Goal: Browse casually: Explore the website without a specific task or goal

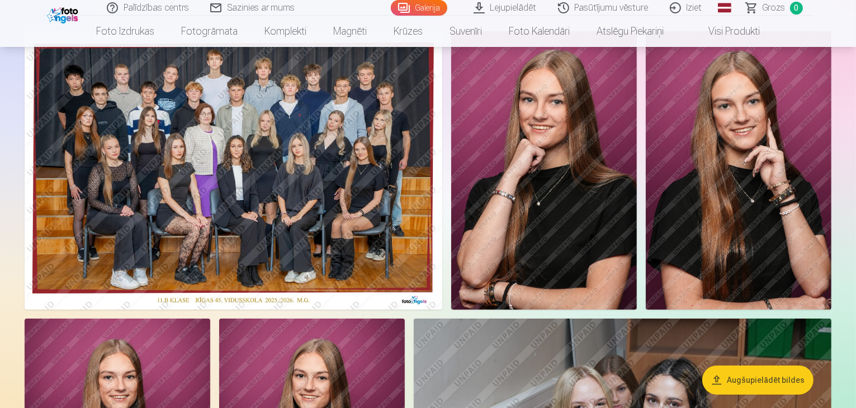
scroll to position [112, 0]
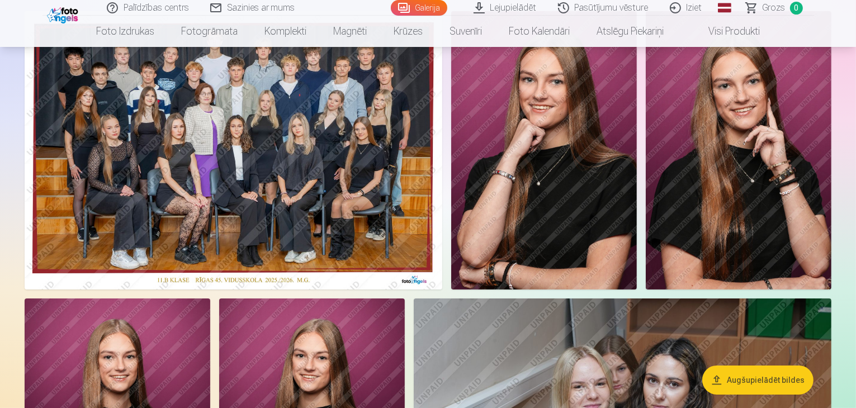
click at [282, 165] on img at bounding box center [234, 150] width 418 height 278
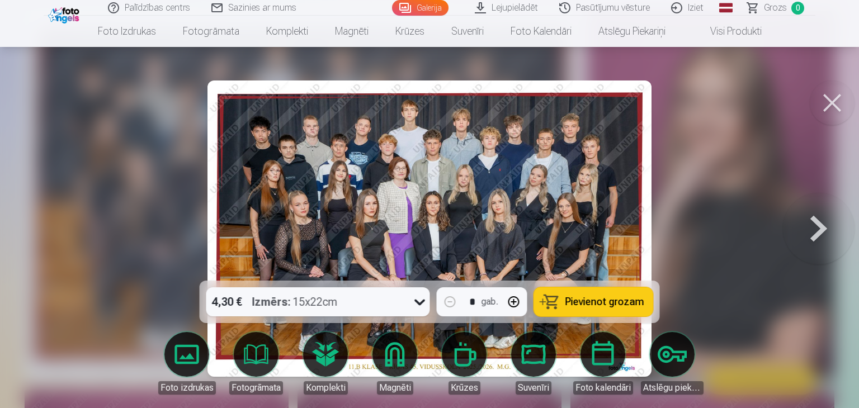
click at [162, 164] on div at bounding box center [429, 204] width 859 height 408
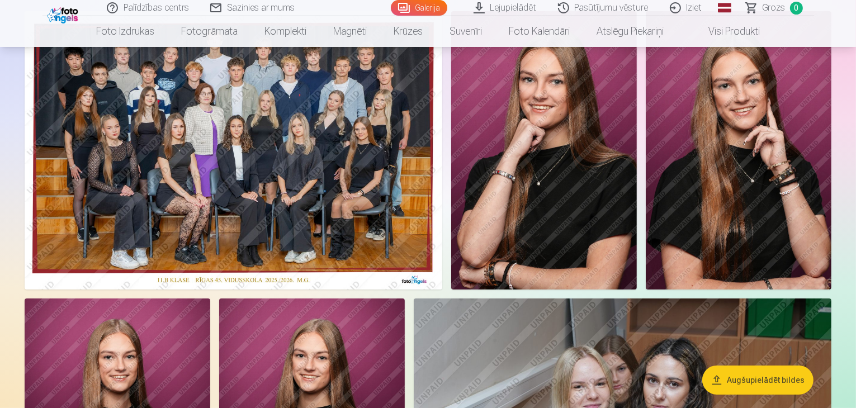
click at [260, 166] on img at bounding box center [234, 150] width 418 height 278
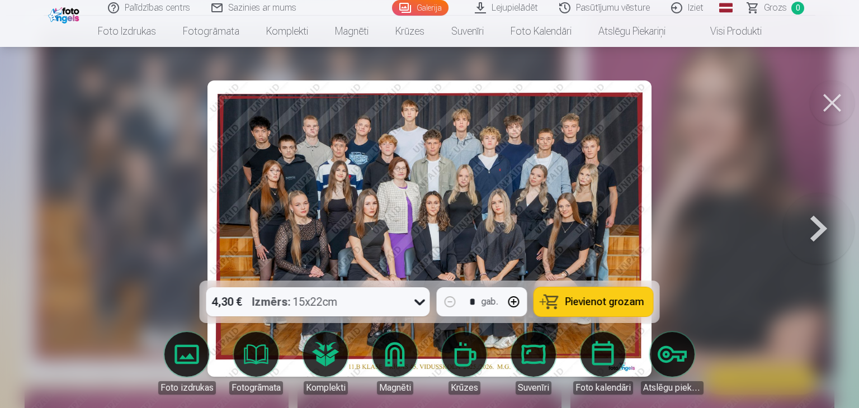
click at [841, 101] on button at bounding box center [831, 102] width 45 height 45
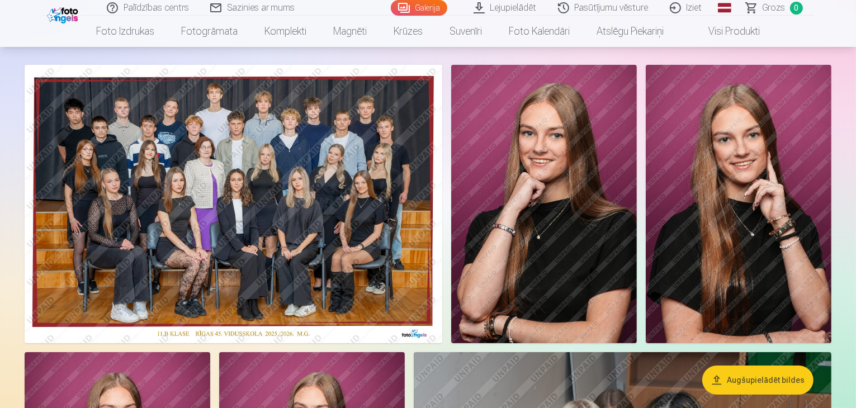
scroll to position [56, 0]
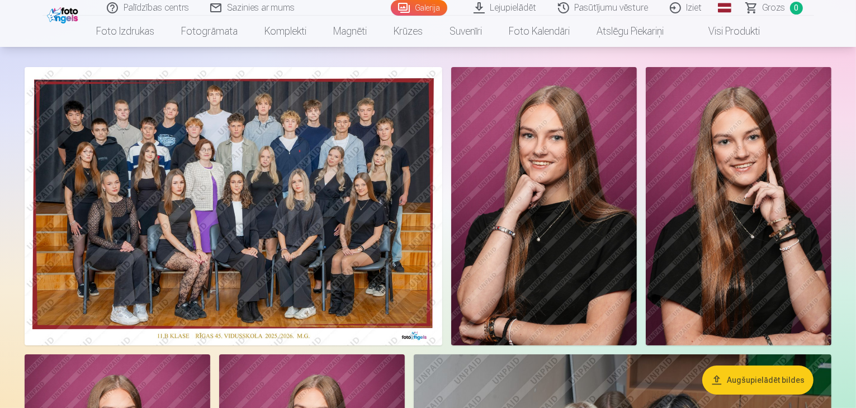
click at [760, 376] on button "Augšupielādēt bildes" at bounding box center [757, 380] width 111 height 29
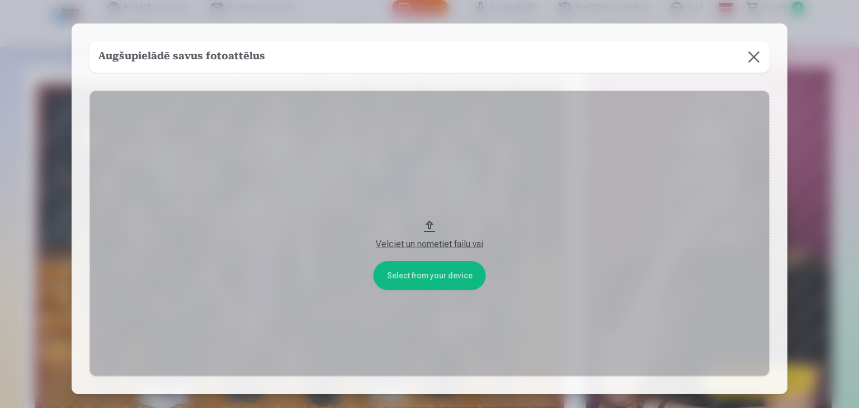
click at [757, 51] on button at bounding box center [753, 56] width 31 height 31
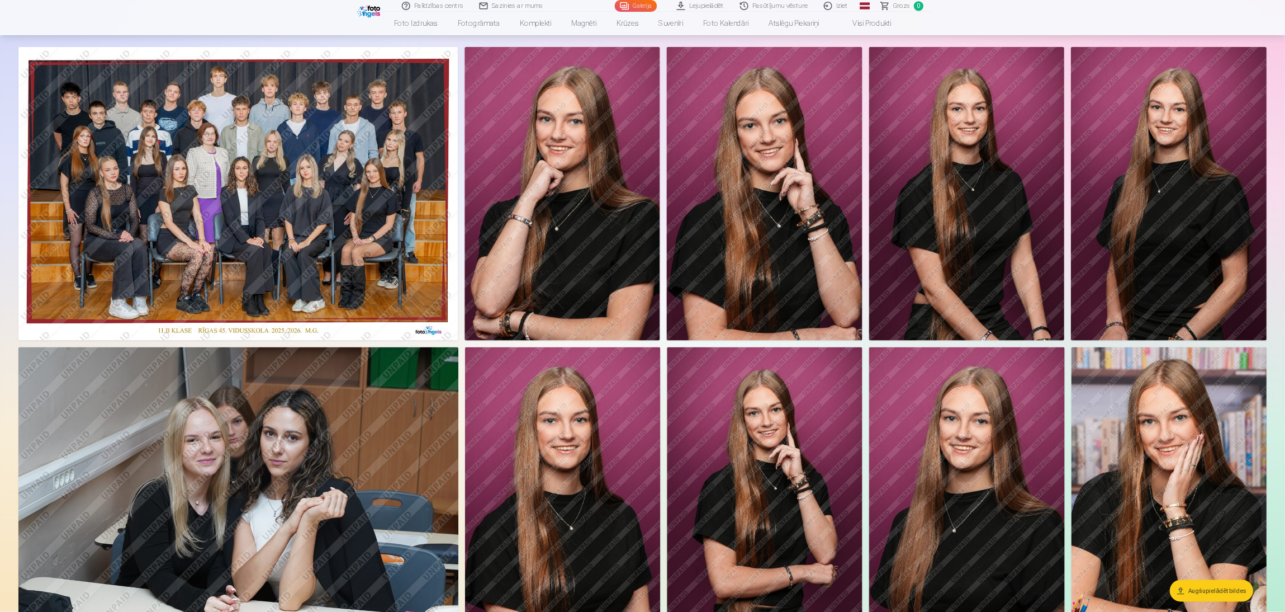
scroll to position [0, 0]
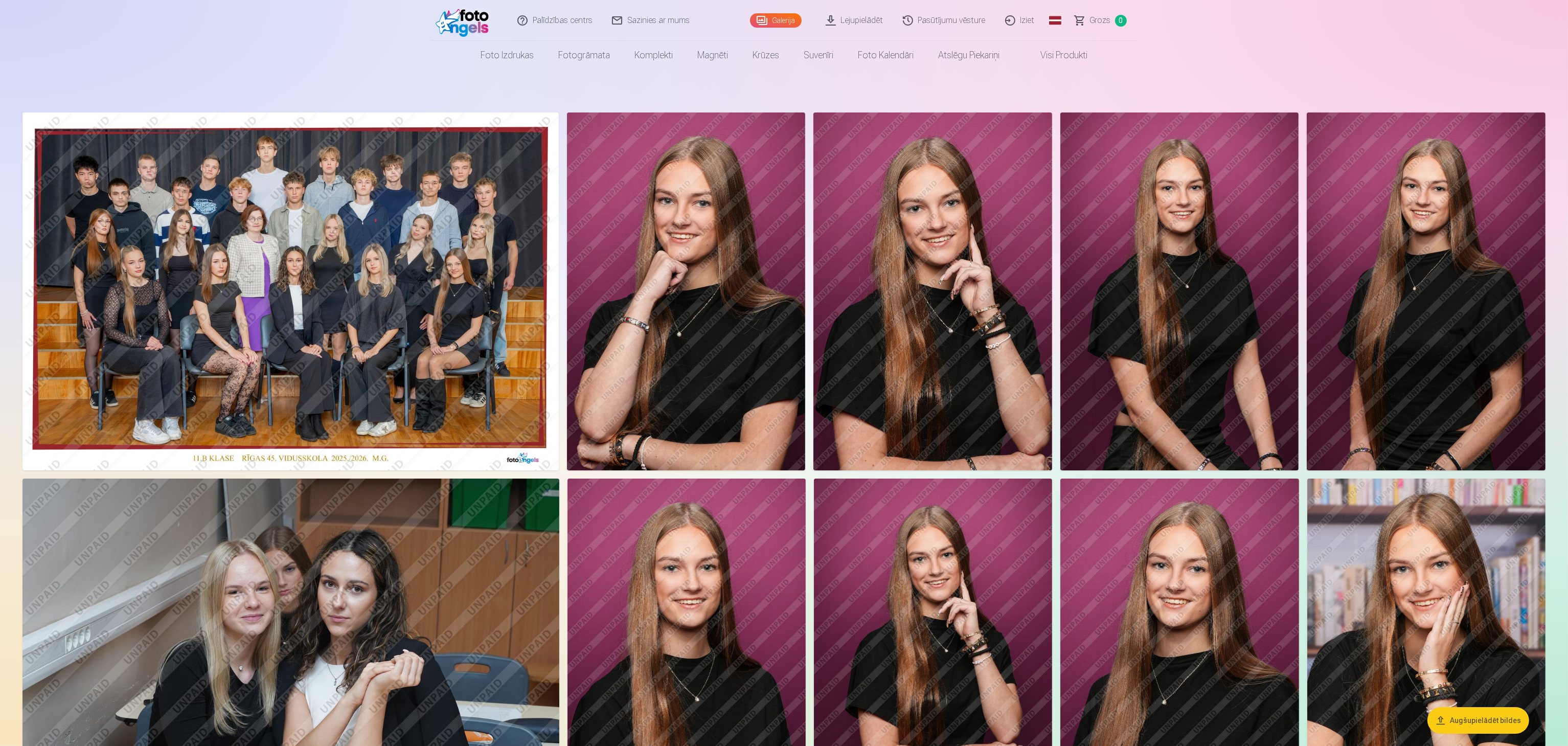
click at [350, 364] on img at bounding box center [291, 291] width 536 height 357
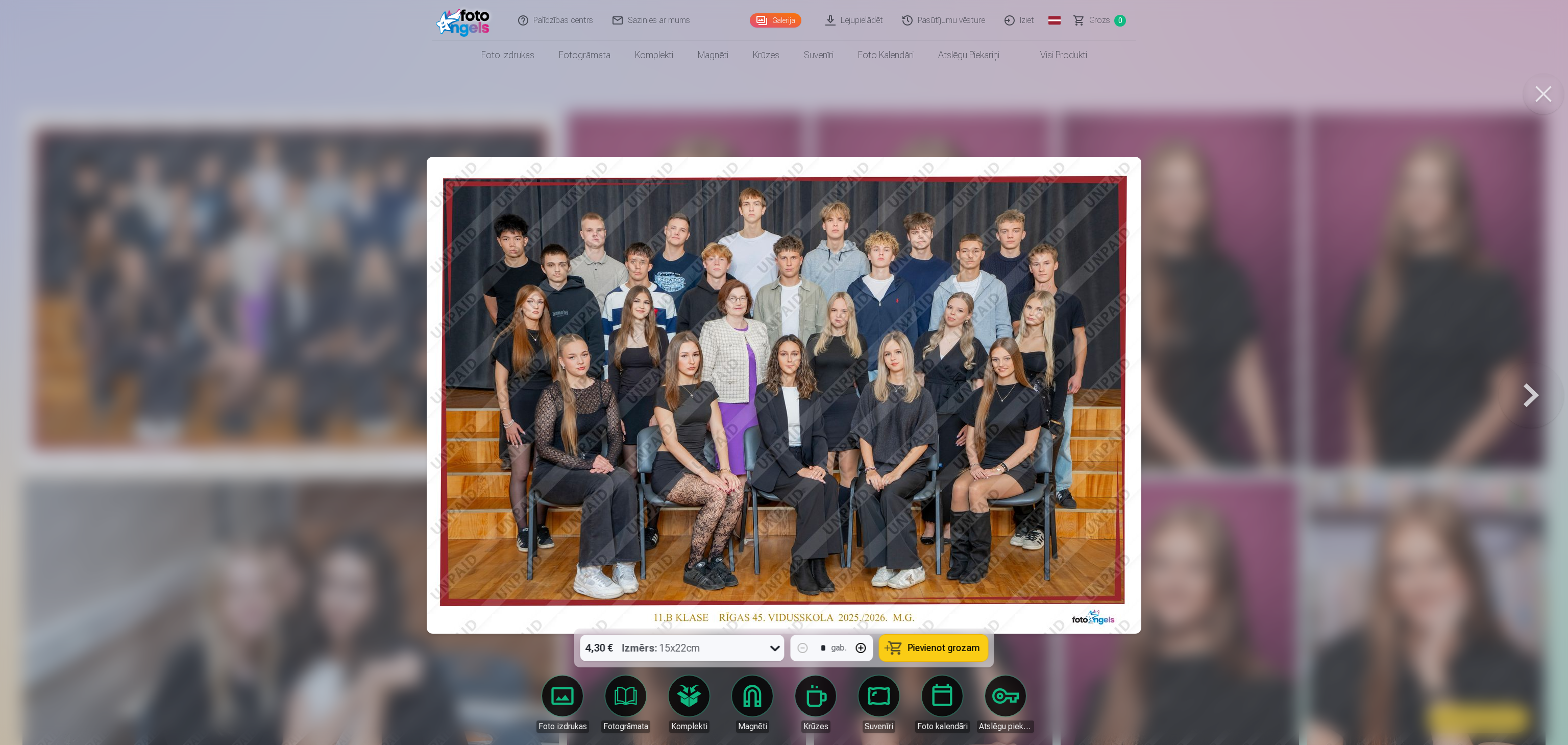
click at [781, 372] on span "Pievienot grozam" at bounding box center [944, 647] width 72 height 9
click at [781, 372] on button at bounding box center [1531, 394] width 66 height 446
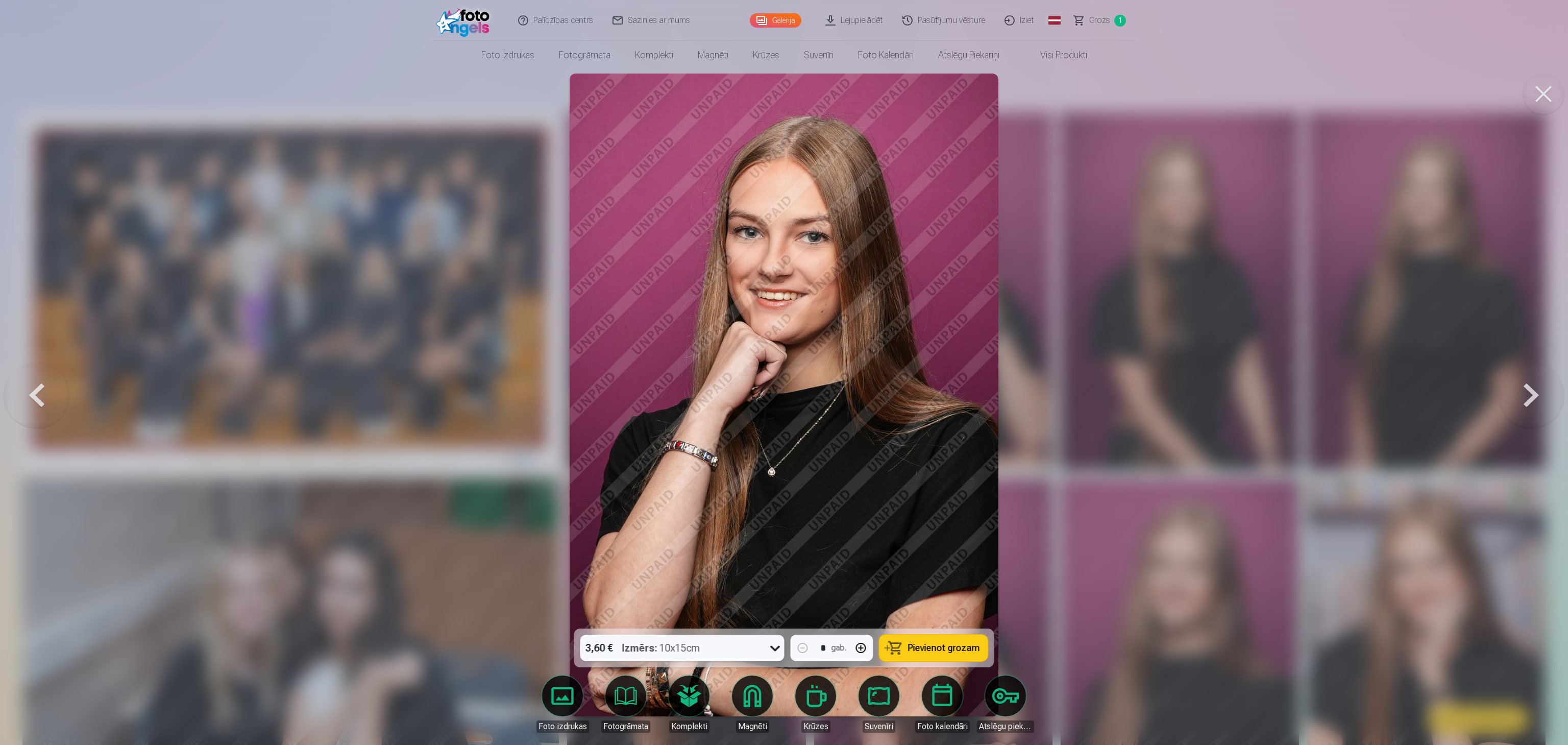
click at [781, 81] on button at bounding box center [1543, 93] width 41 height 41
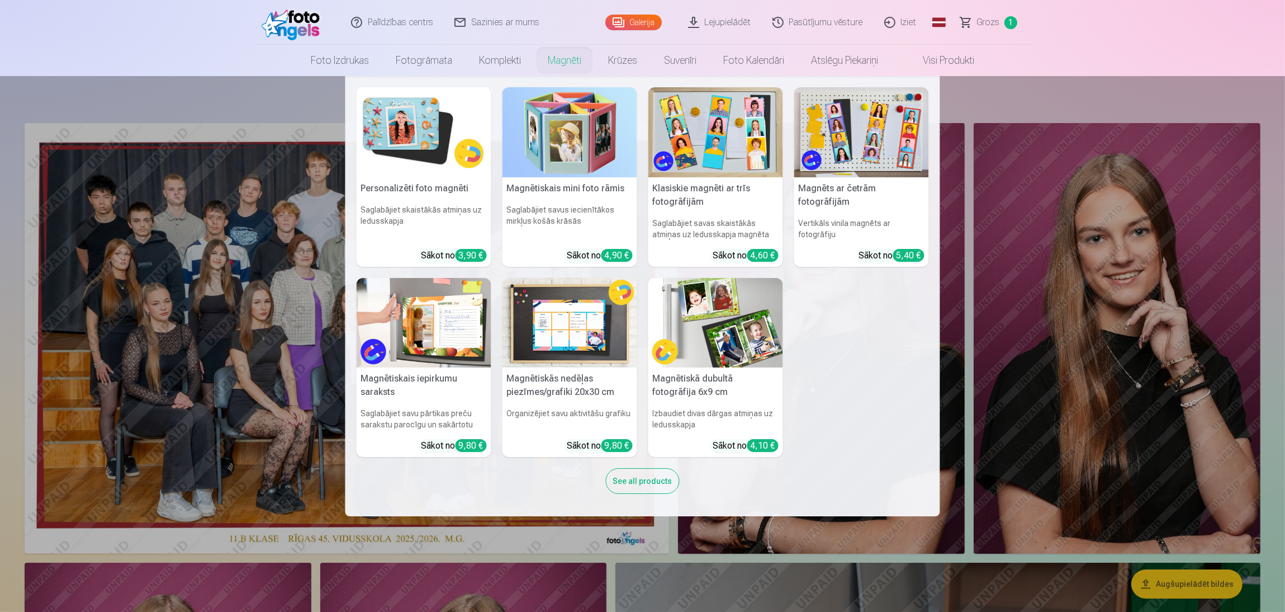
click at [571, 62] on link "Magnēti" at bounding box center [564, 60] width 60 height 31
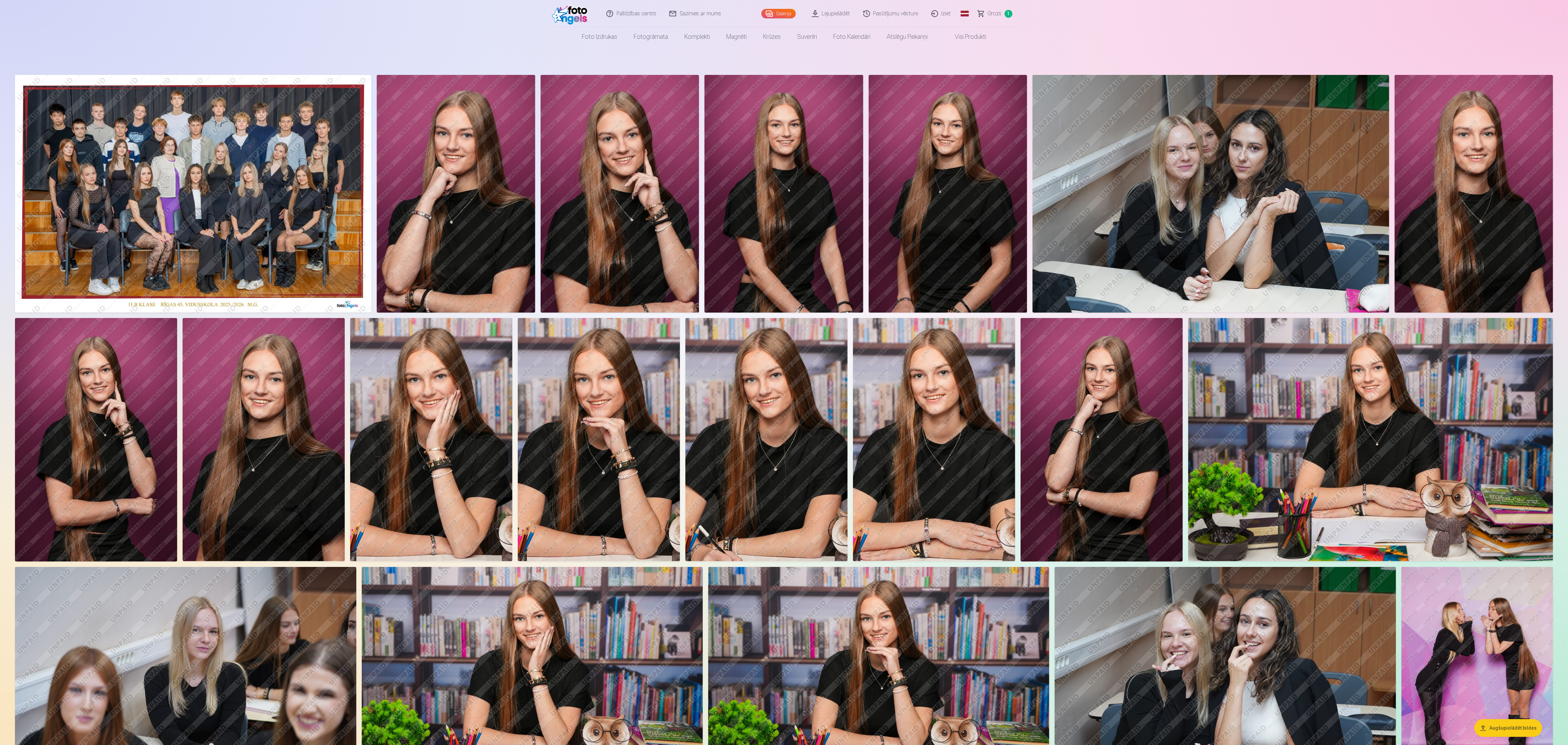
click at [521, 249] on img at bounding box center [1102, 439] width 162 height 243
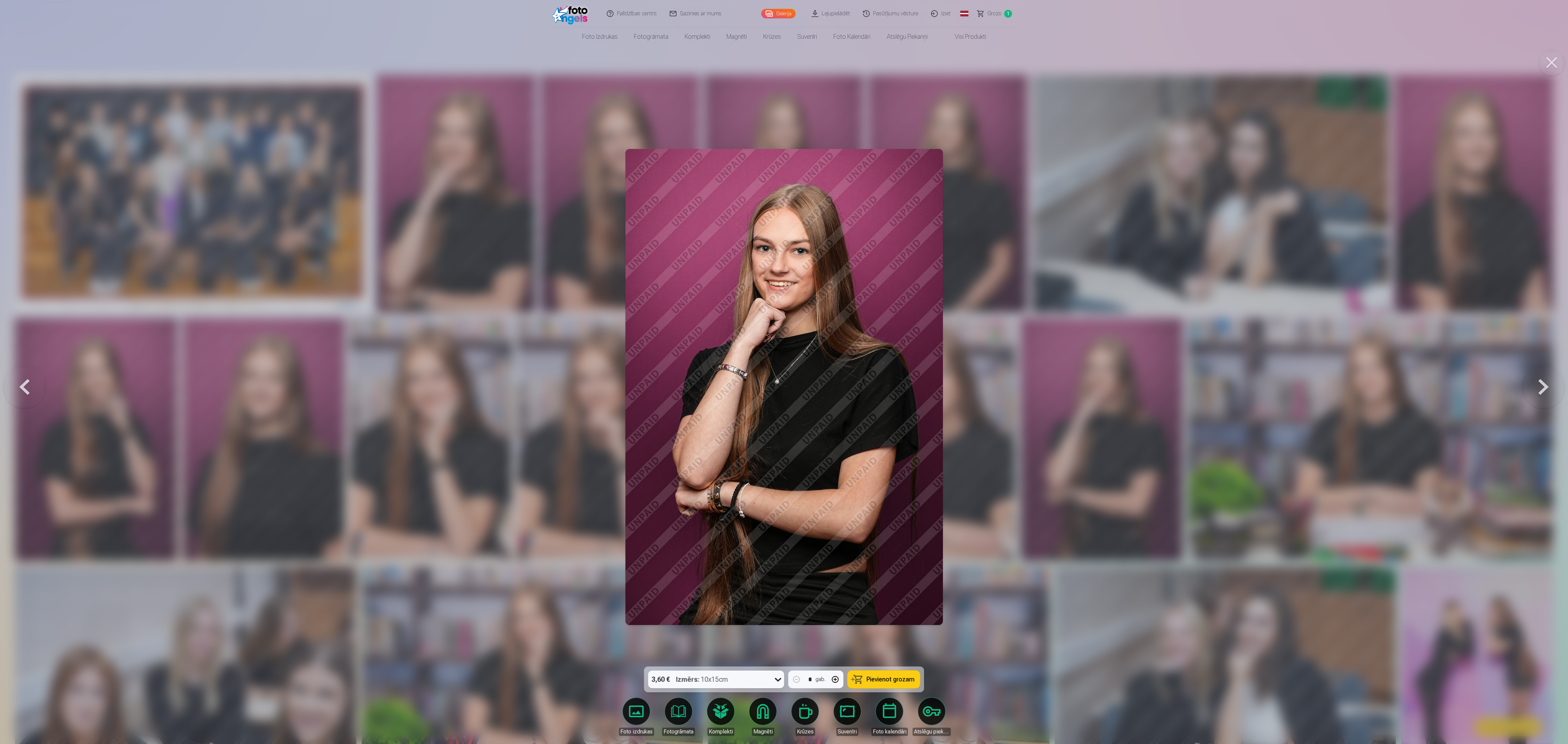
click at [520, 57] on button at bounding box center [1552, 62] width 27 height 27
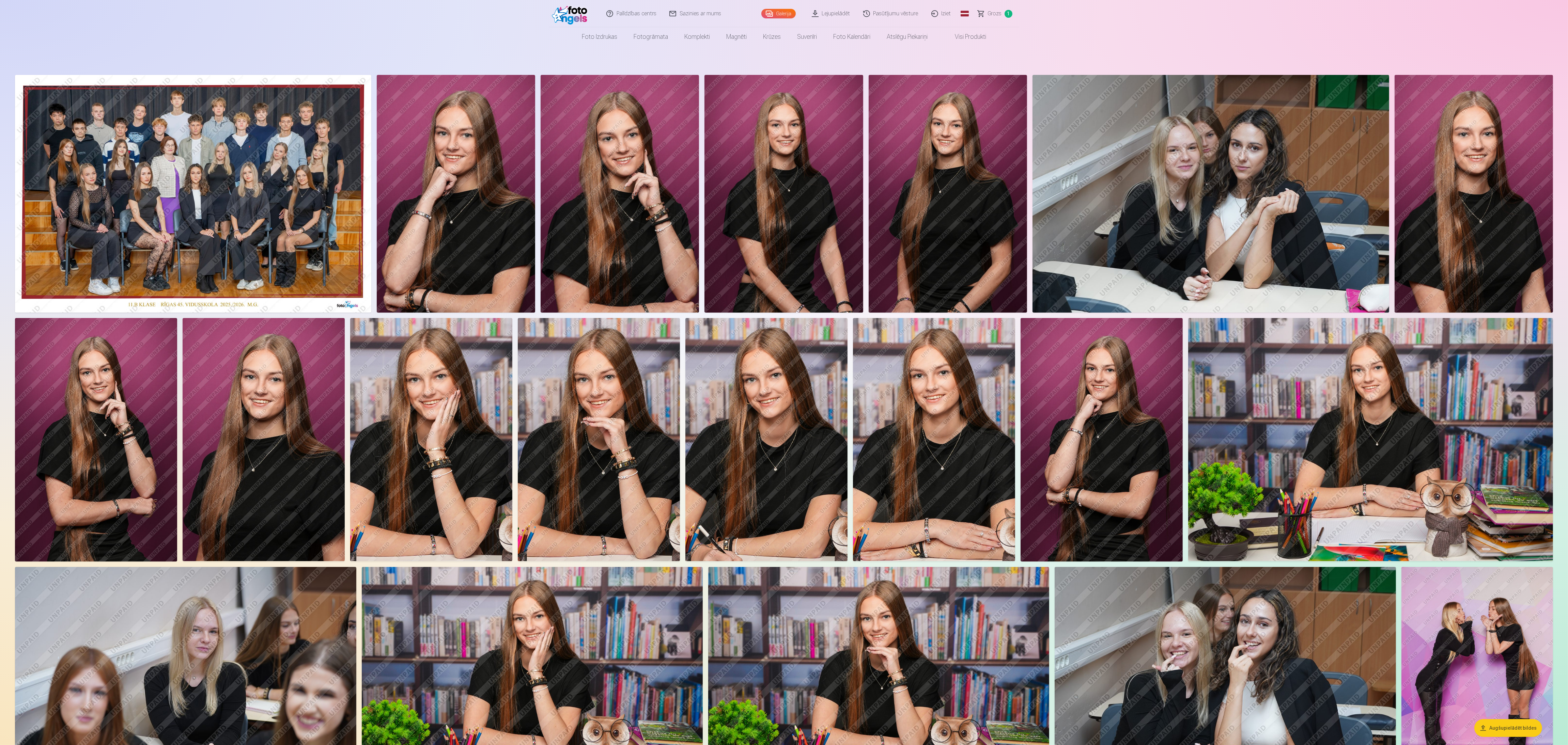
click at [304, 249] on img at bounding box center [264, 439] width 162 height 243
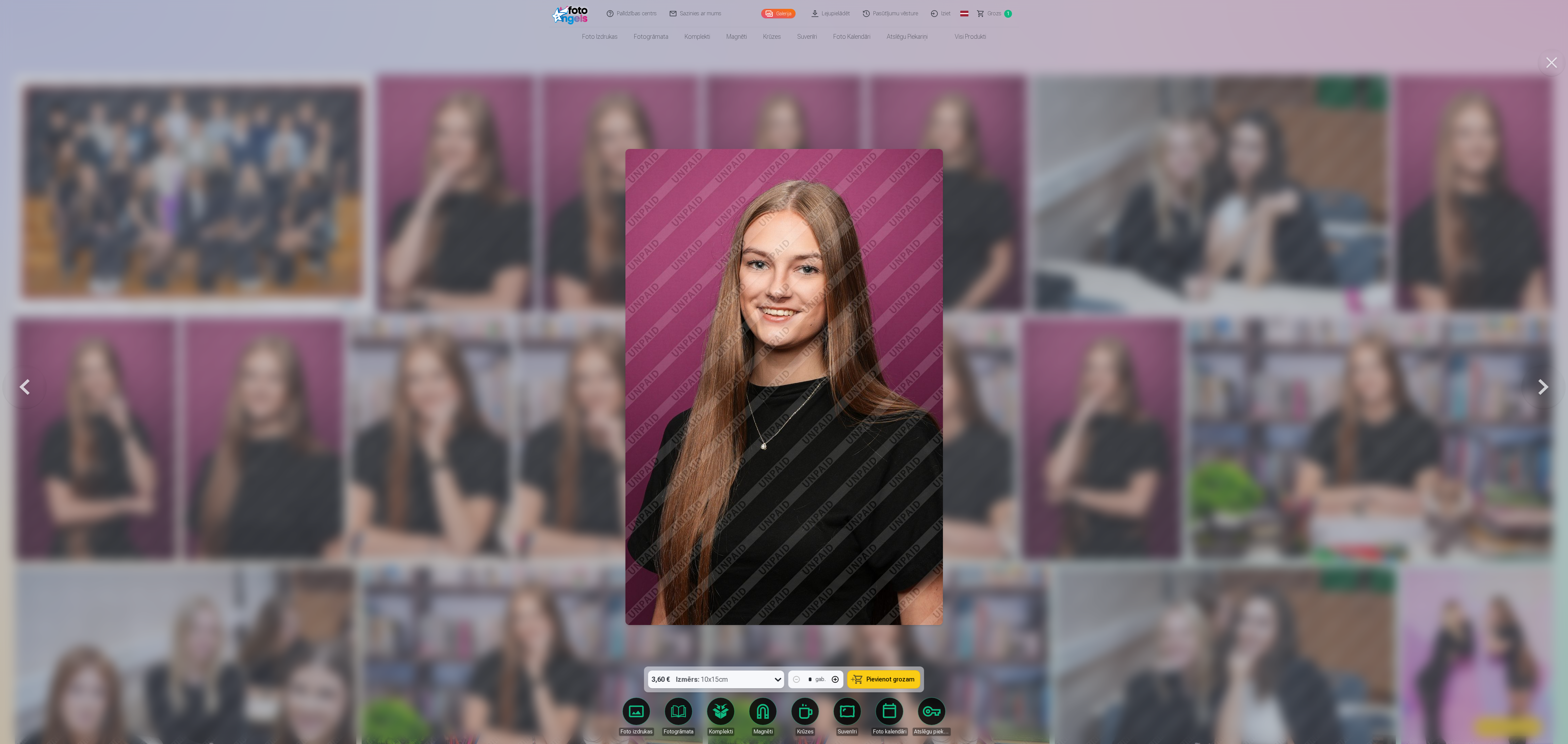
click at [520, 60] on button at bounding box center [1552, 62] width 27 height 27
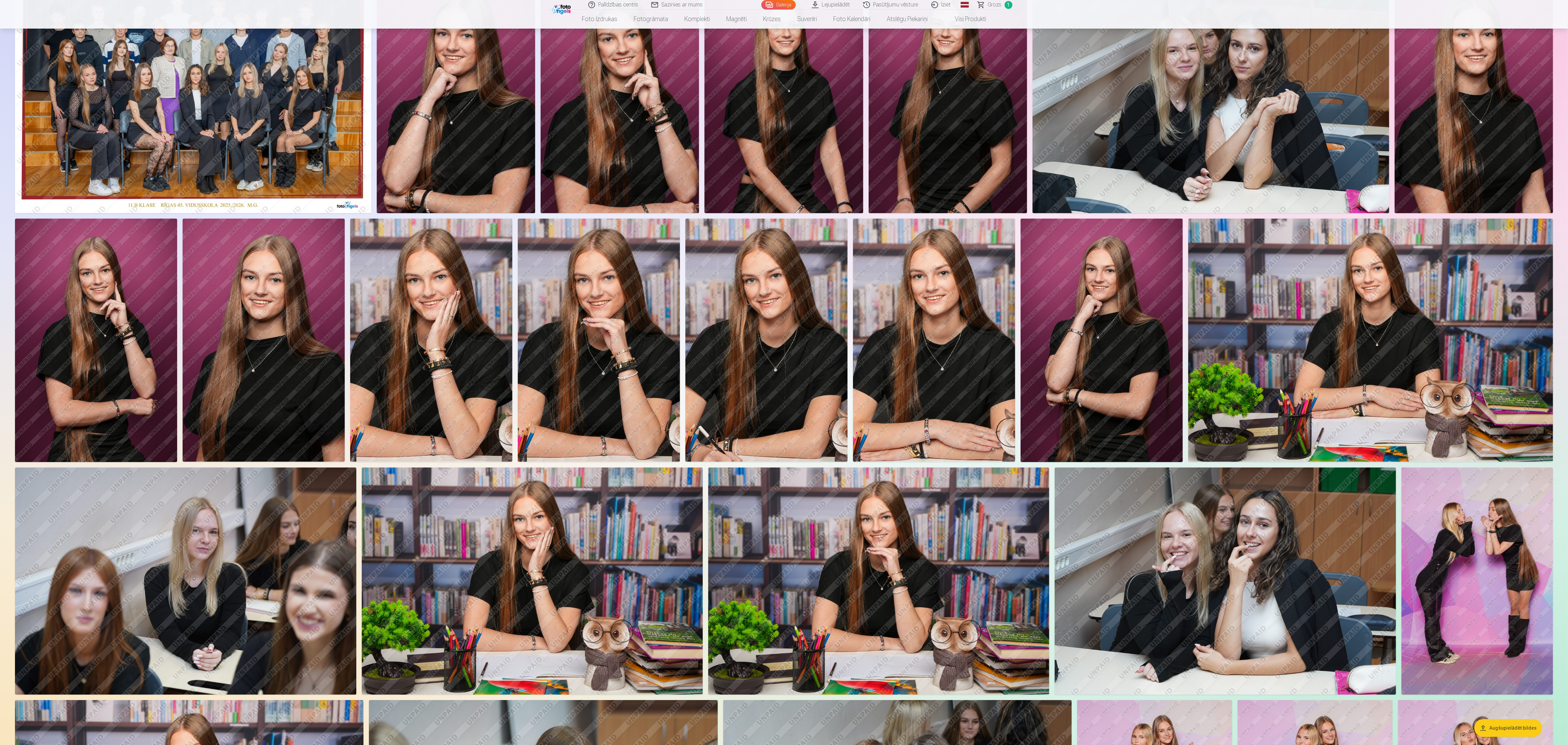
scroll to position [102, 0]
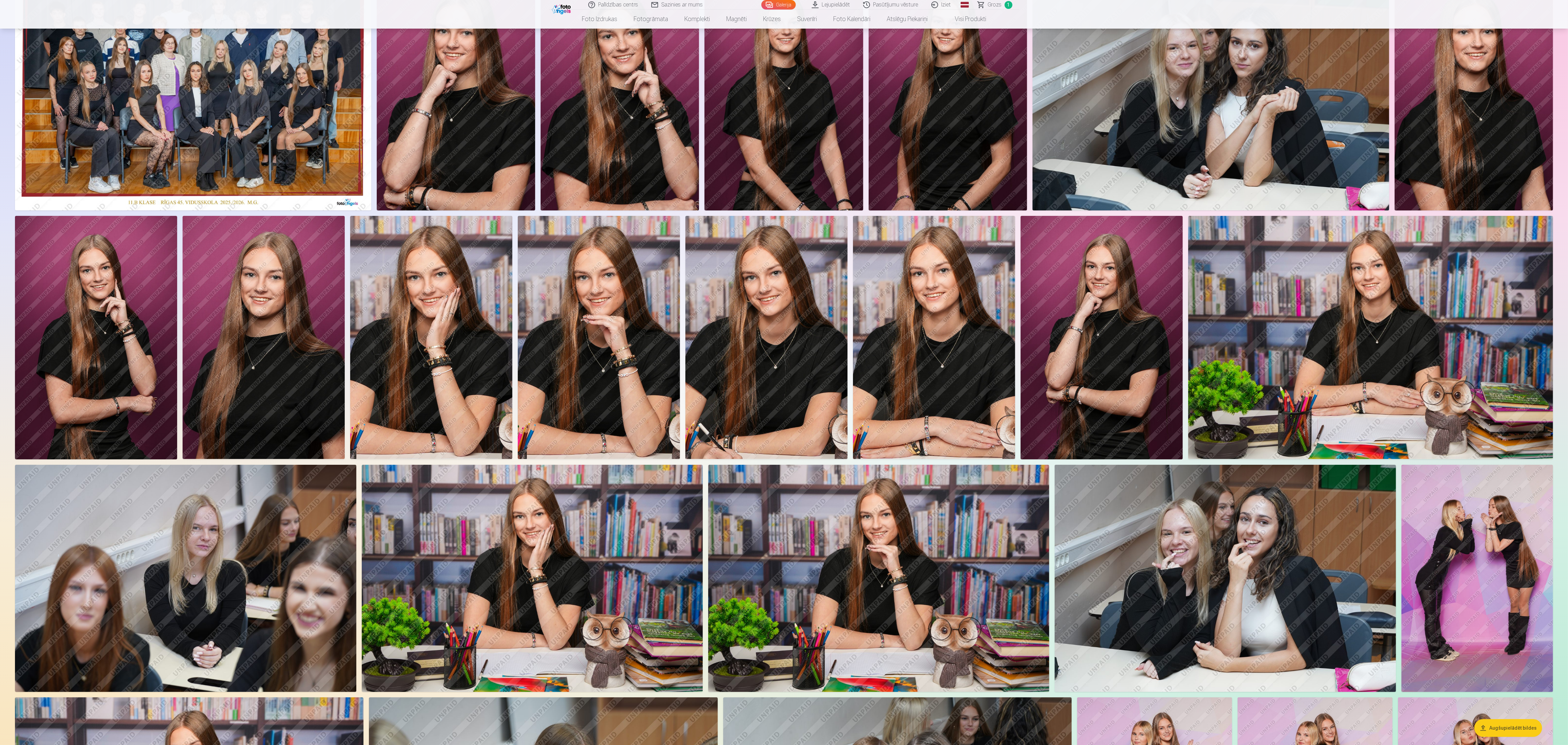
click at [521, 249] on img at bounding box center [879, 578] width 341 height 227
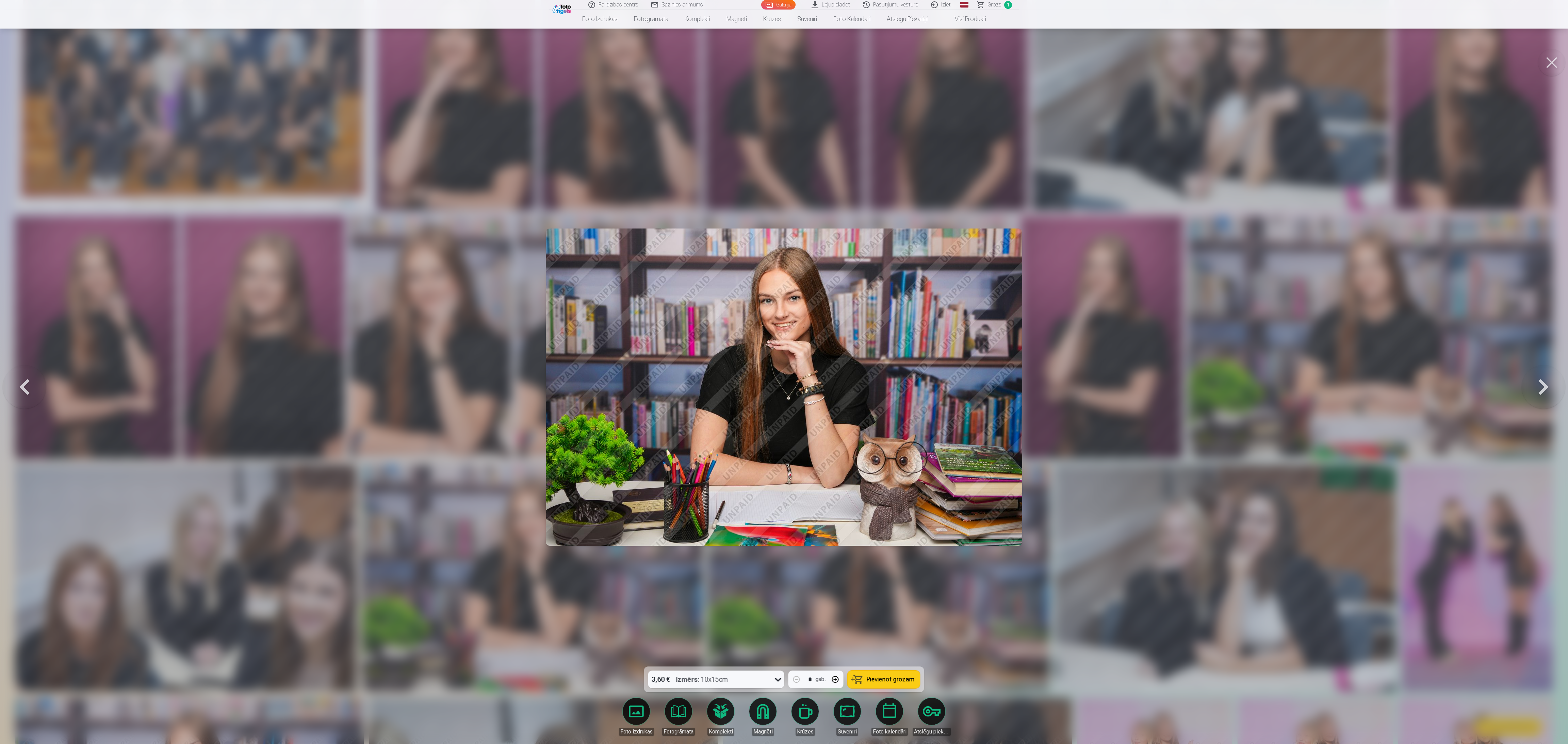
click at [520, 58] on button at bounding box center [1552, 62] width 27 height 27
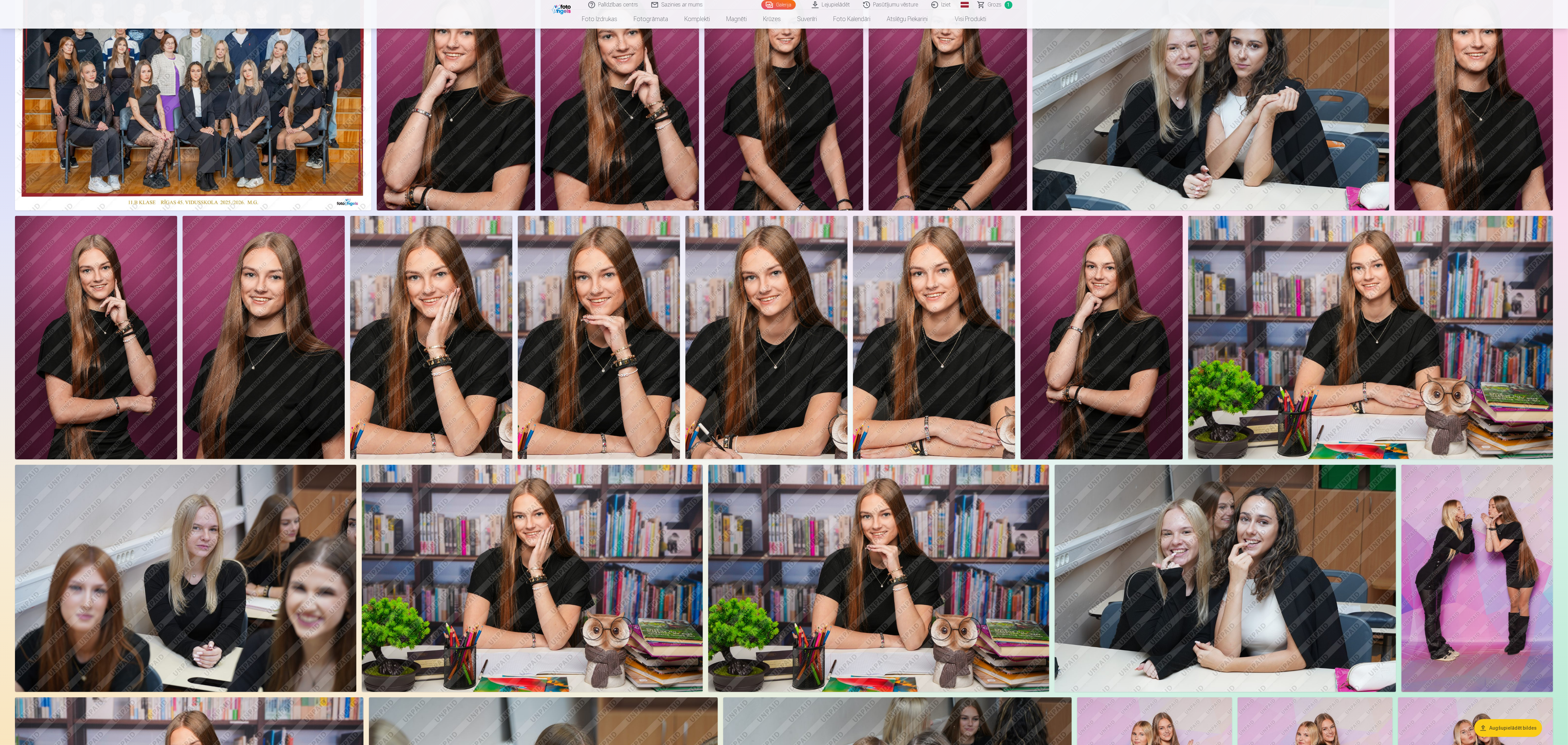
click at [521, 249] on img at bounding box center [1371, 337] width 365 height 243
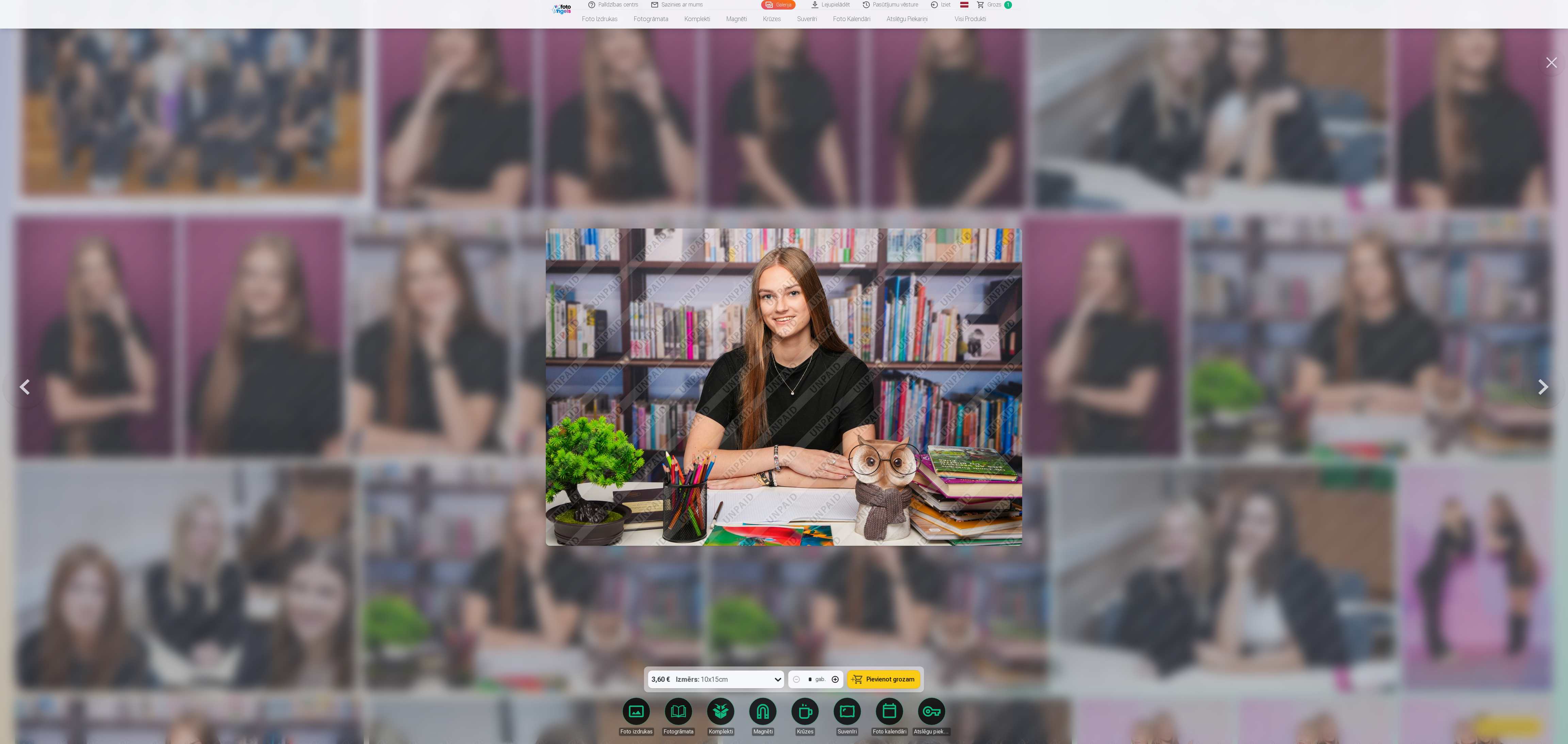
click at [520, 61] on button at bounding box center [1552, 62] width 27 height 27
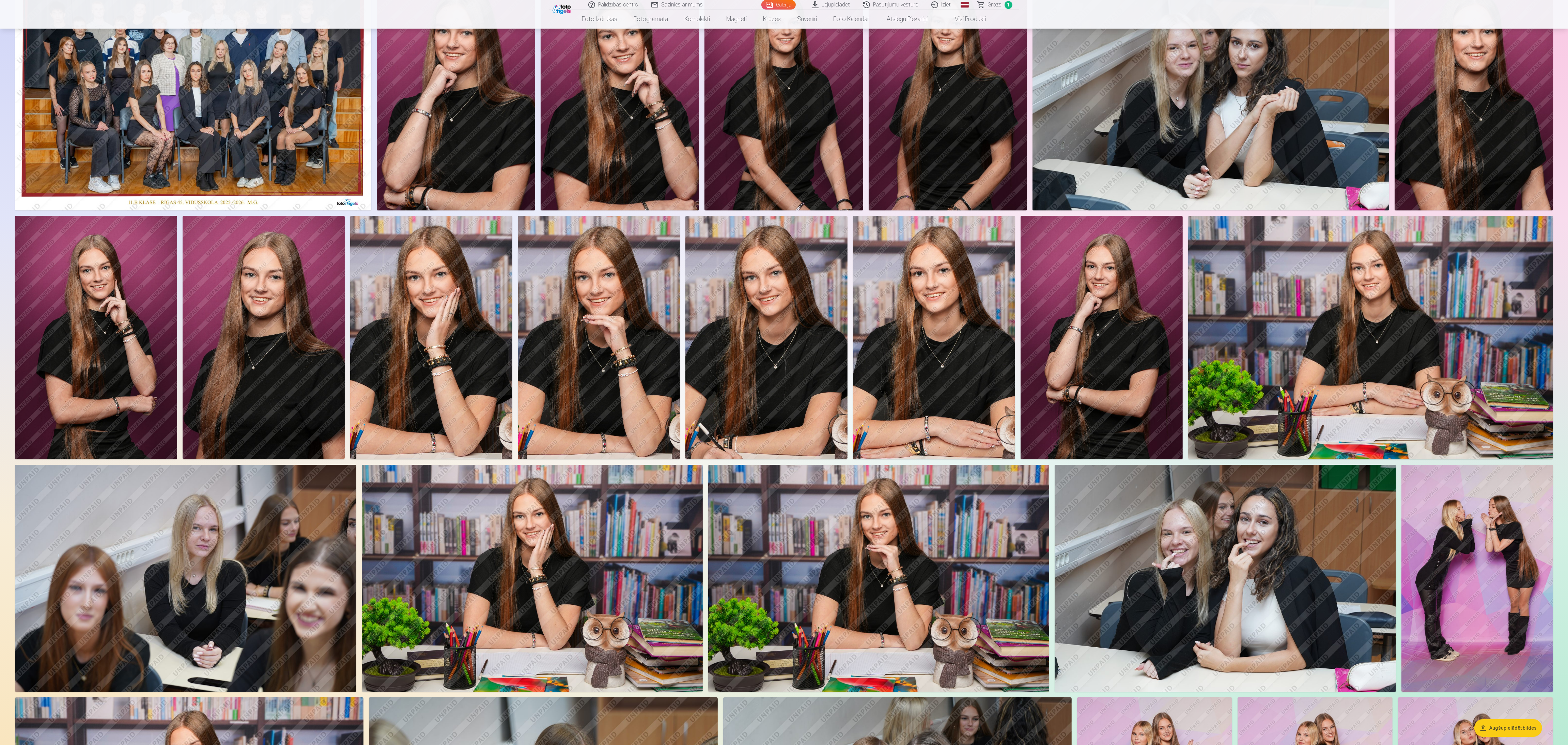
click at [521, 242] on img at bounding box center [934, 337] width 162 height 243
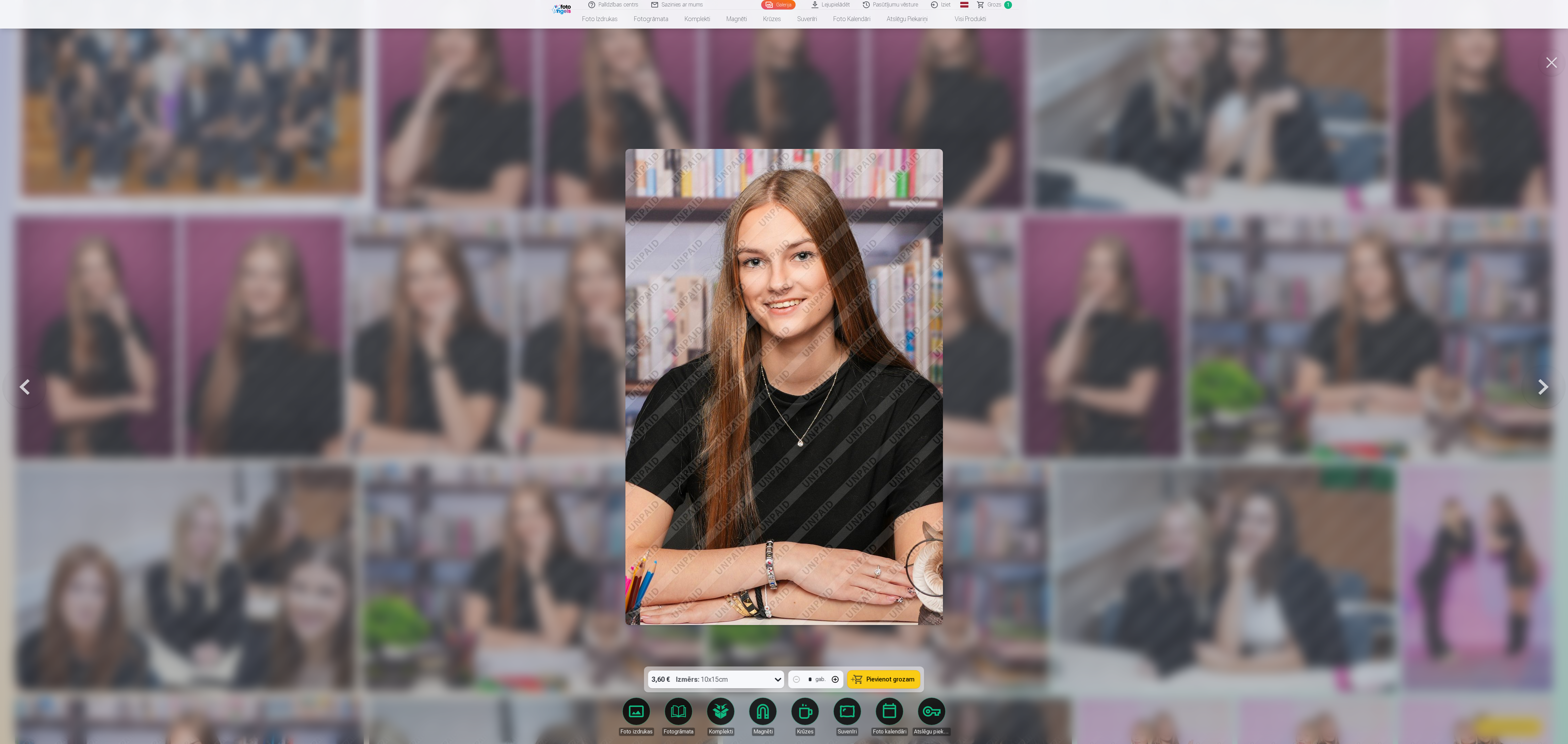
click at [520, 57] on button at bounding box center [1552, 62] width 27 height 27
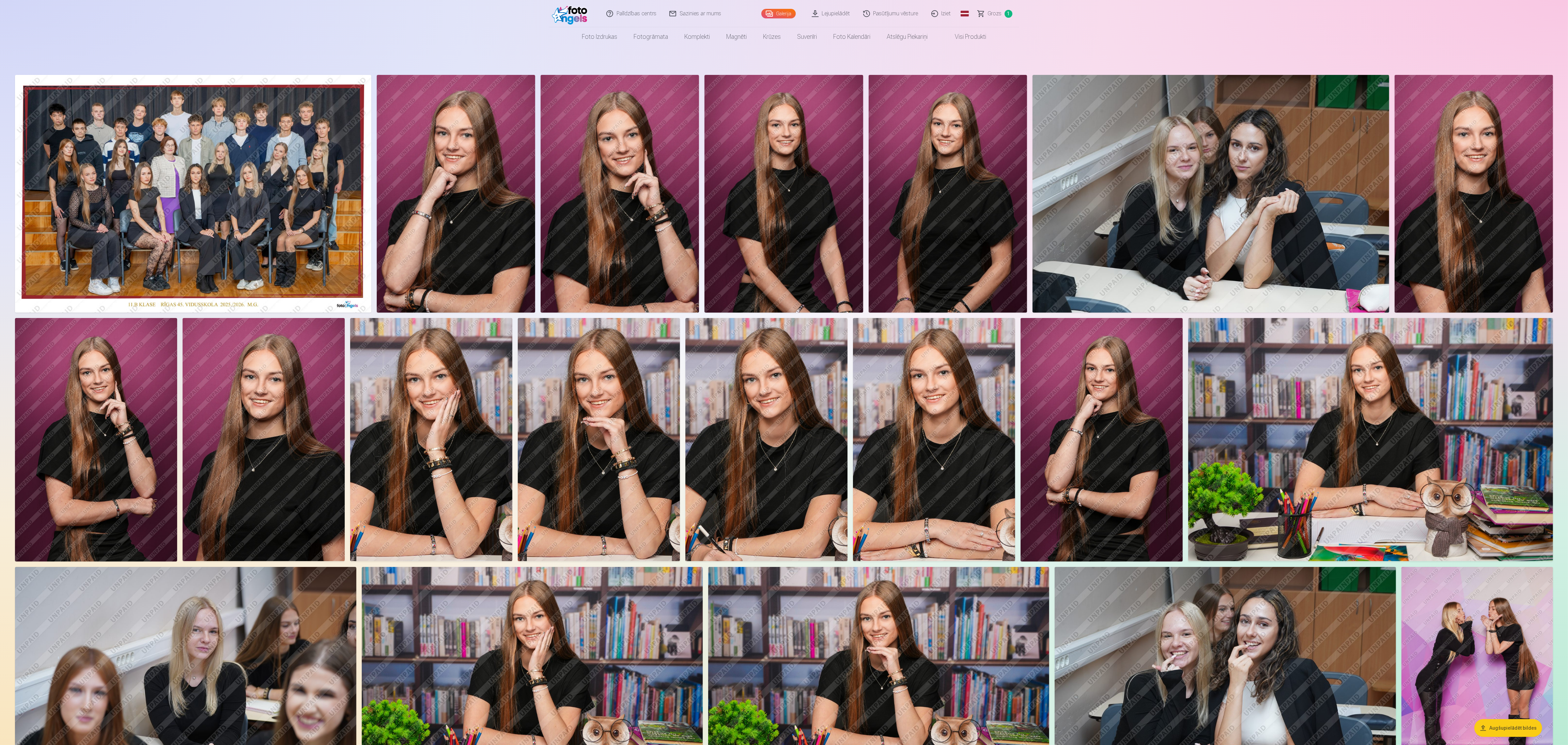
click at [521, 215] on img at bounding box center [620, 194] width 158 height 238
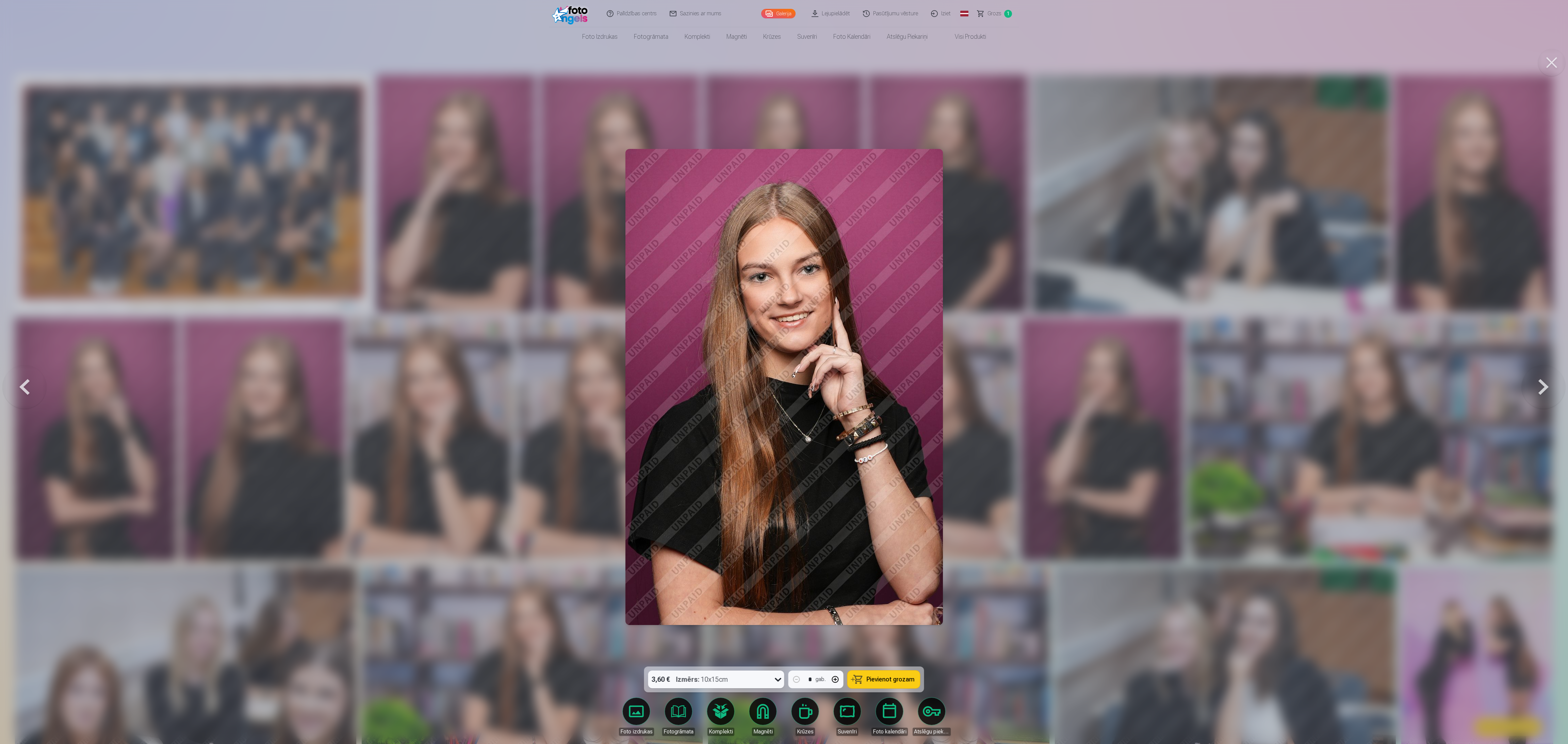
click at [520, 248] on div at bounding box center [784, 372] width 1568 height 744
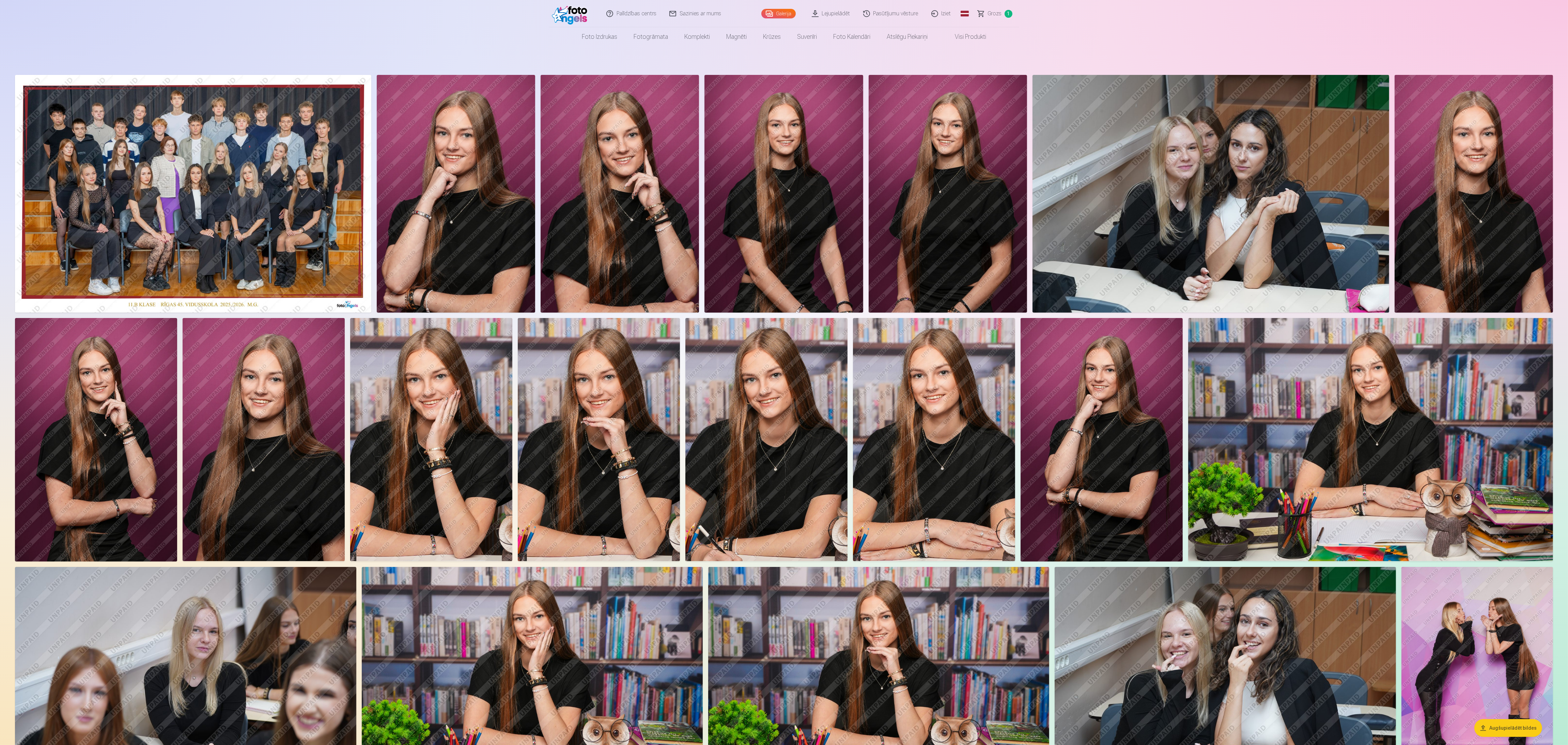
click at [75, 249] on img at bounding box center [96, 439] width 162 height 243
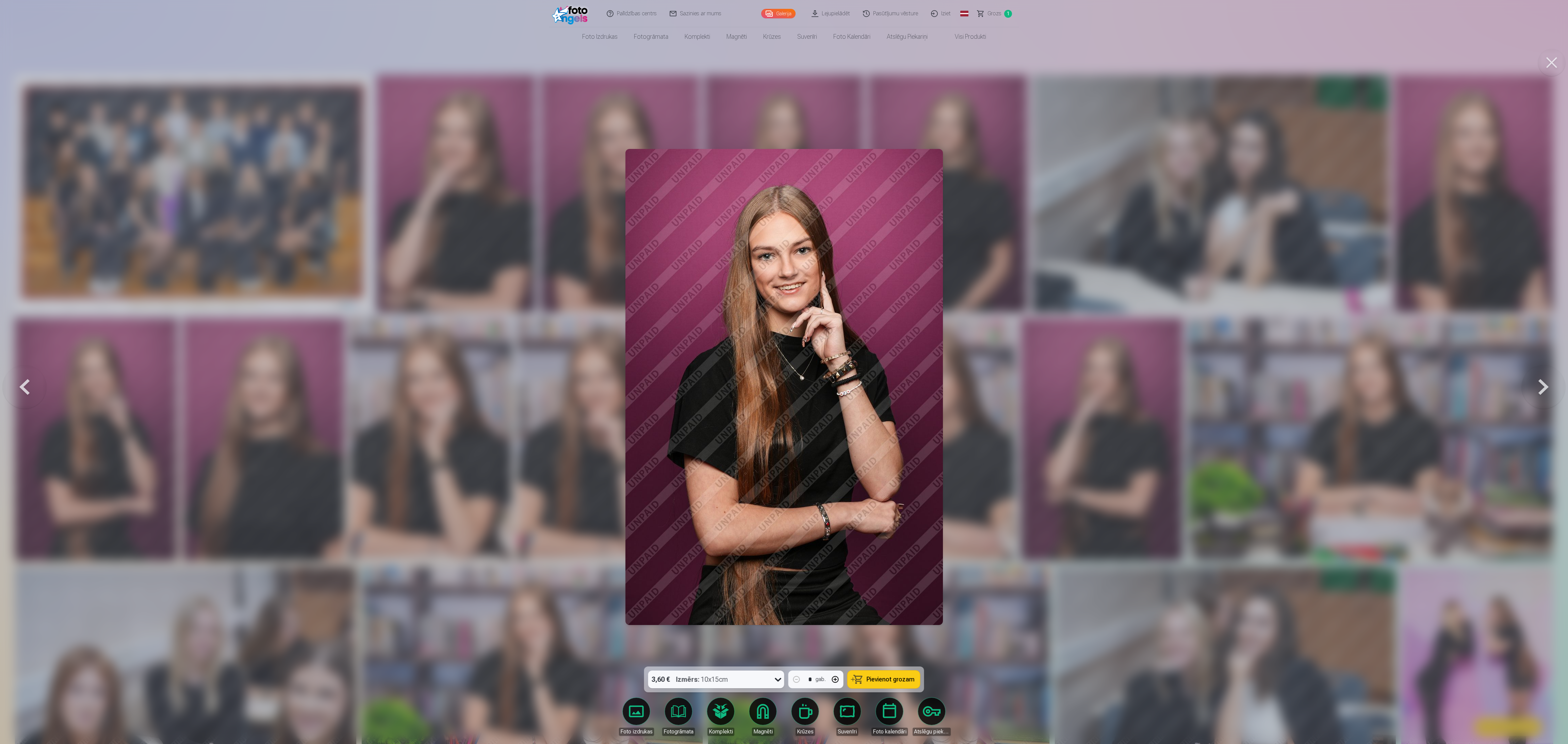
click at [520, 248] on div at bounding box center [784, 372] width 1568 height 744
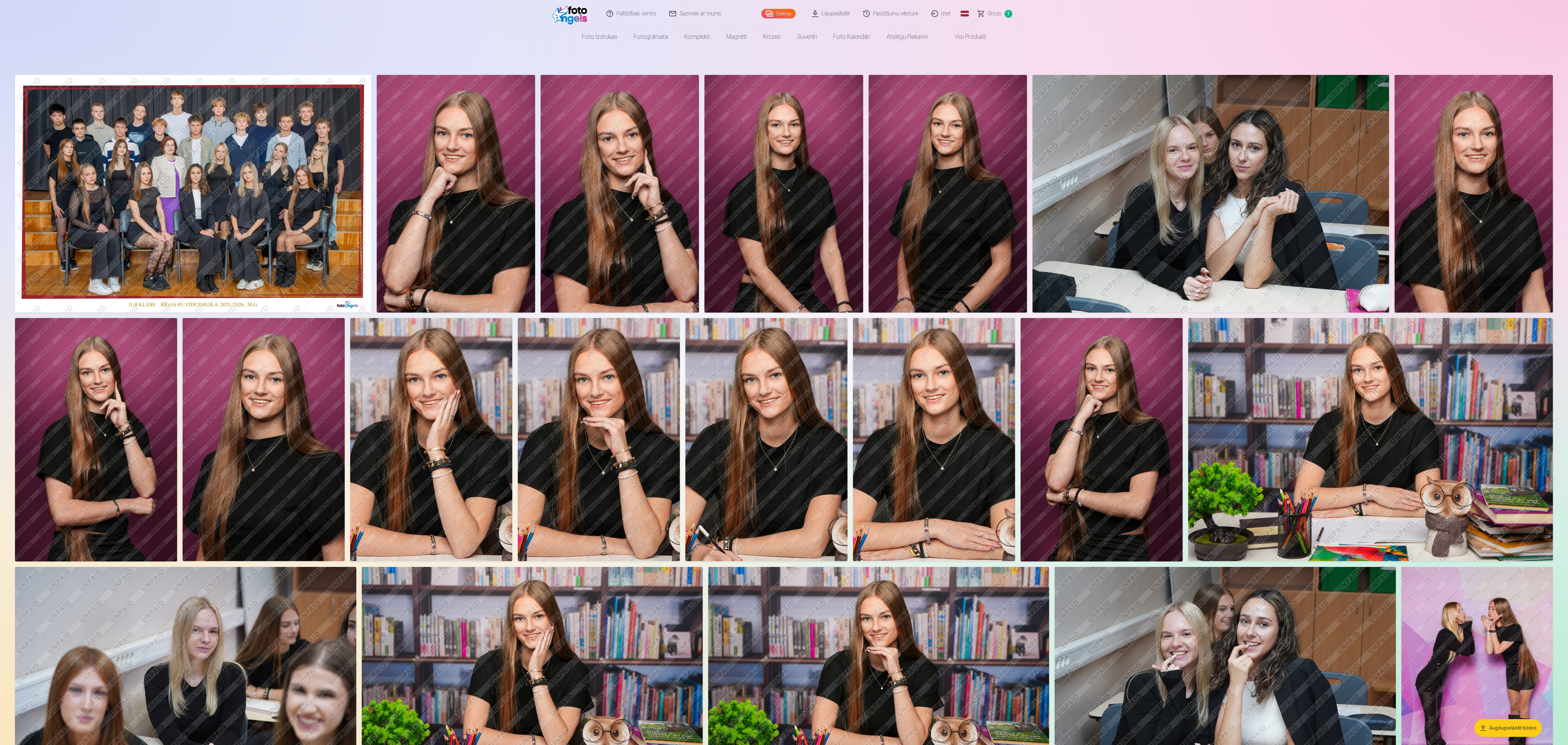
click at [230, 249] on img at bounding box center [264, 439] width 162 height 243
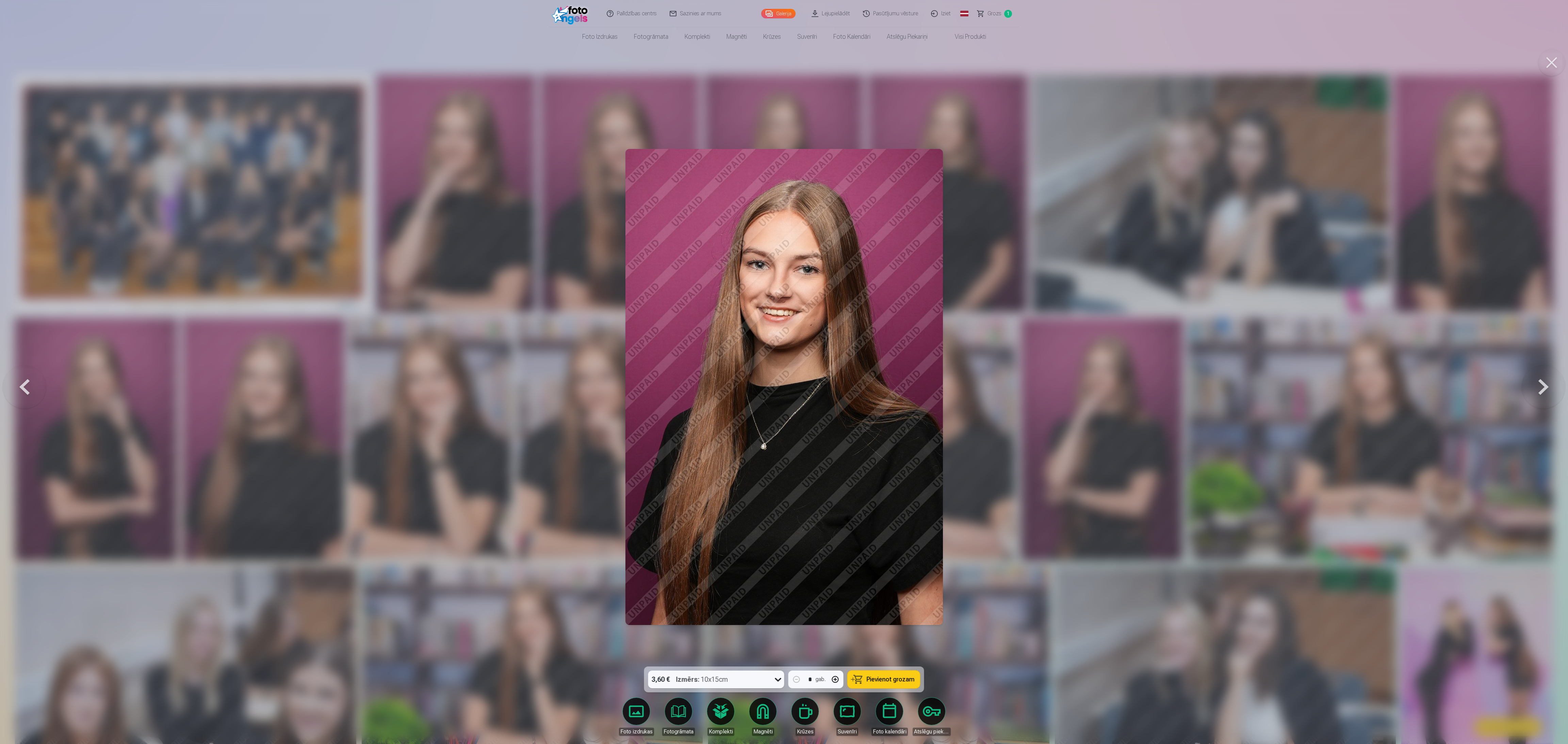
click at [520, 62] on button at bounding box center [1552, 62] width 27 height 27
